Goal: Check status

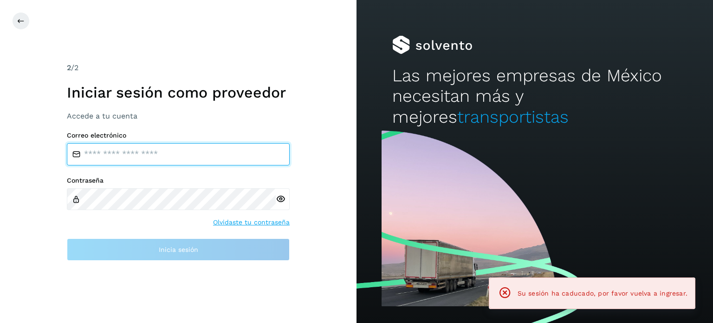
click at [158, 159] on input "email" at bounding box center [178, 154] width 223 height 22
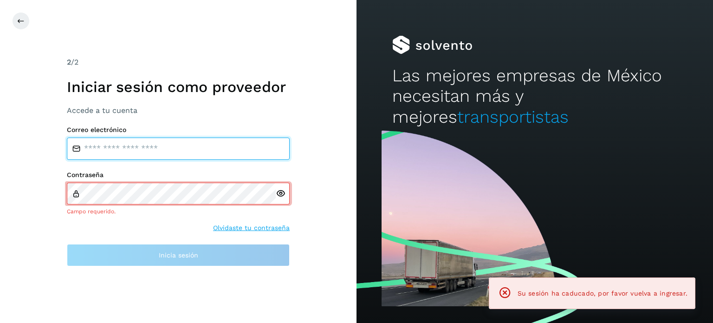
click at [155, 151] on input "email" at bounding box center [178, 148] width 223 height 22
type input "**********"
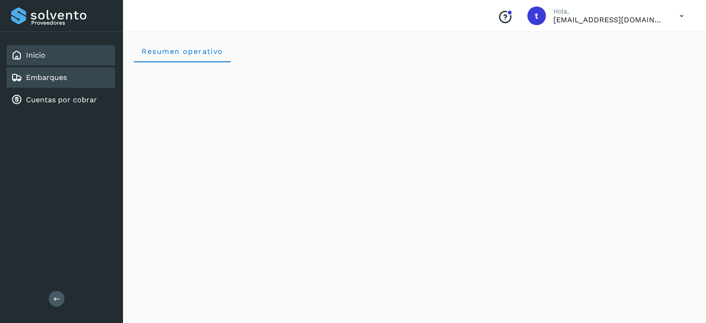
click at [63, 76] on link "Embarques" at bounding box center [46, 77] width 41 height 9
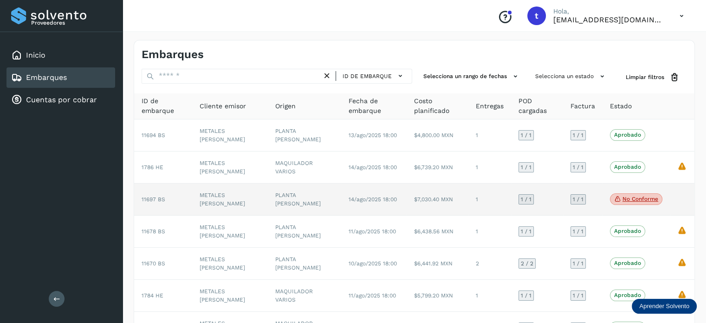
click at [438, 195] on td "$7,030.40 MXN" at bounding box center [438, 199] width 62 height 32
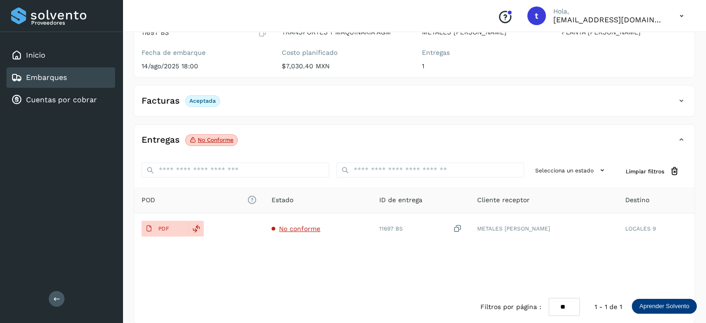
scroll to position [116, 0]
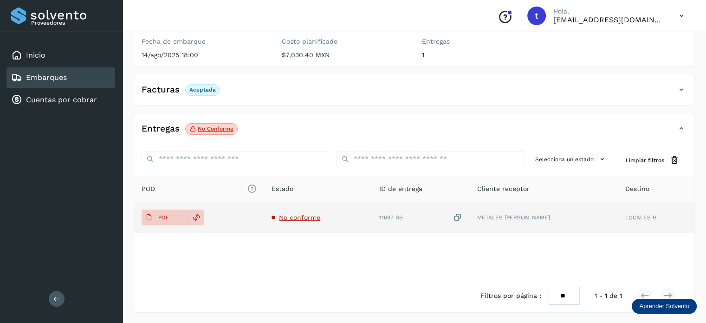
click at [303, 214] on span "No conforme" at bounding box center [299, 217] width 41 height 7
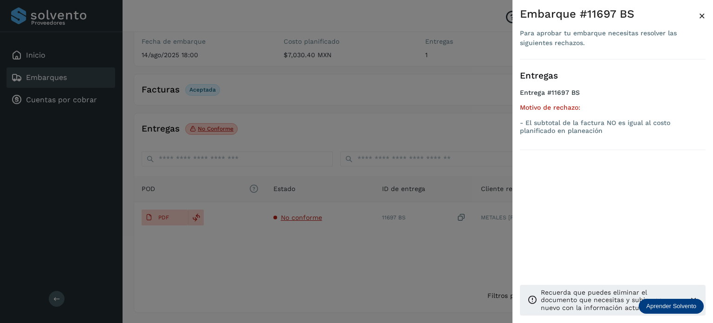
click at [318, 240] on div at bounding box center [356, 161] width 713 height 323
